Goal: Browse casually

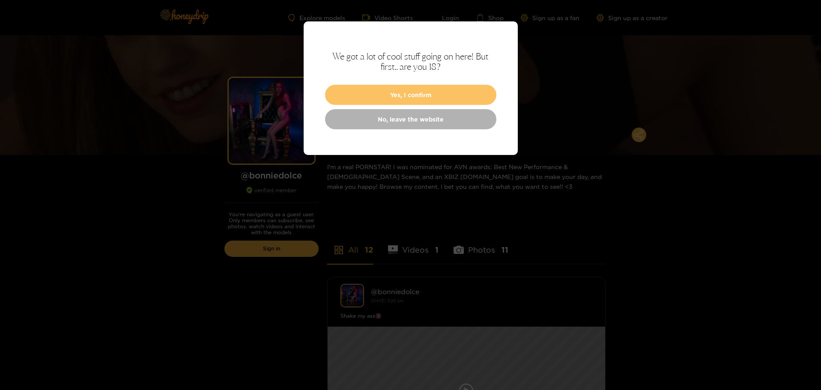
click at [390, 97] on button "Yes, I confirm" at bounding box center [410, 95] width 171 height 20
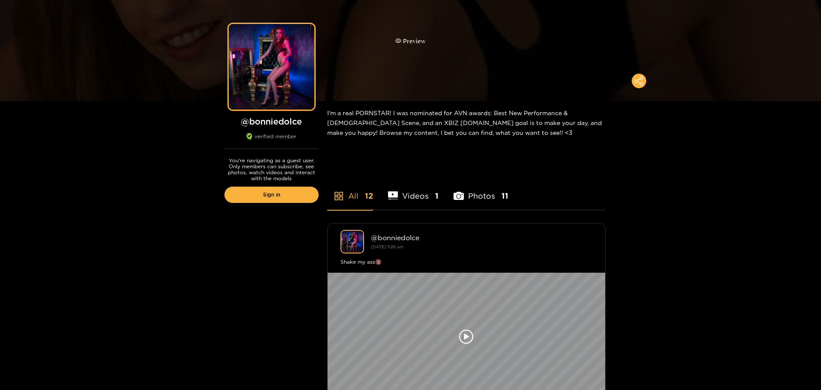
scroll to position [128, 0]
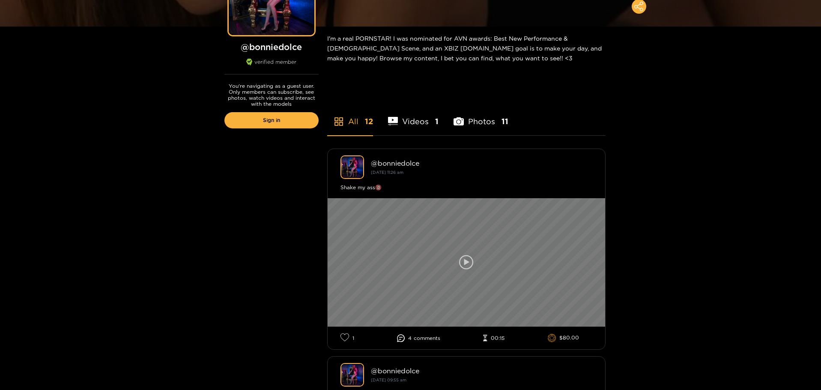
click at [471, 256] on icon at bounding box center [466, 262] width 15 height 15
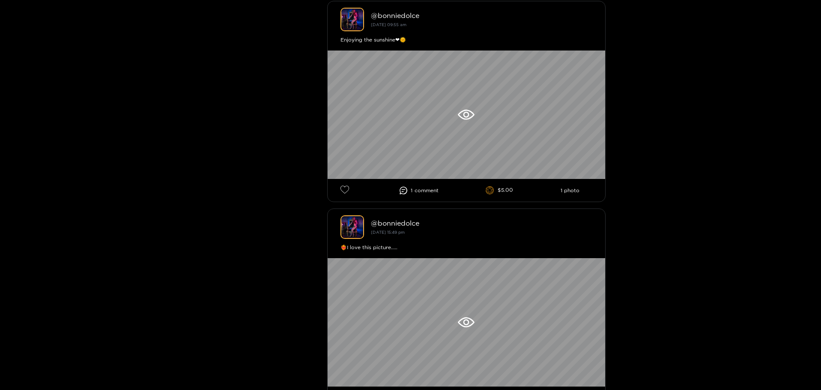
scroll to position [642, 0]
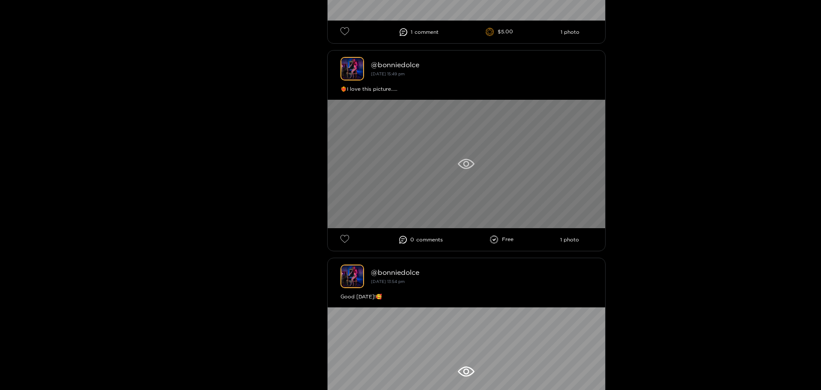
click at [453, 170] on div at bounding box center [466, 164] width 277 height 128
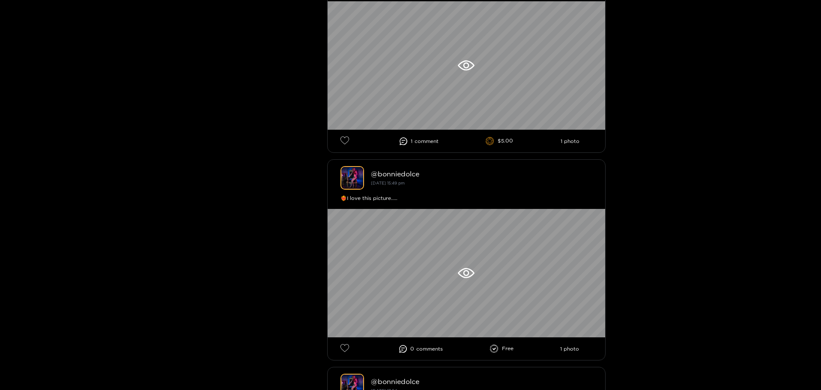
scroll to position [629, 0]
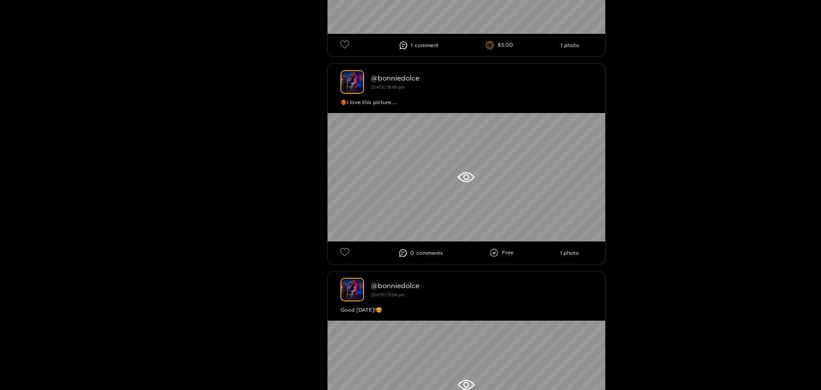
click at [502, 252] on li "Free" at bounding box center [502, 253] width 24 height 9
click at [507, 252] on li "Free" at bounding box center [502, 253] width 24 height 9
click at [572, 253] on li "1 photo" at bounding box center [569, 253] width 19 height 6
